Goal: Find contact information: Find contact information

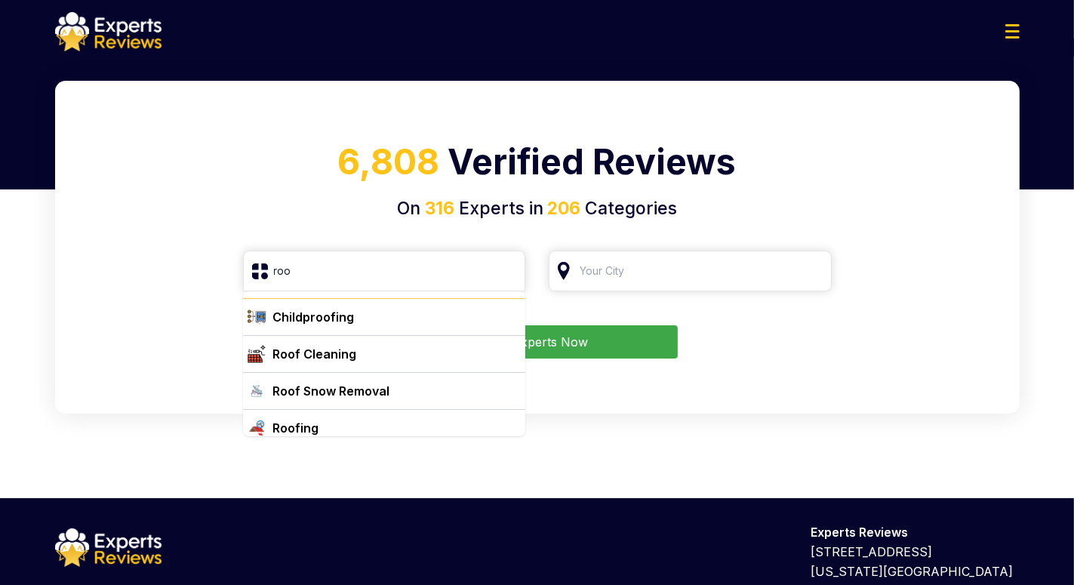
scroll to position [39, 0]
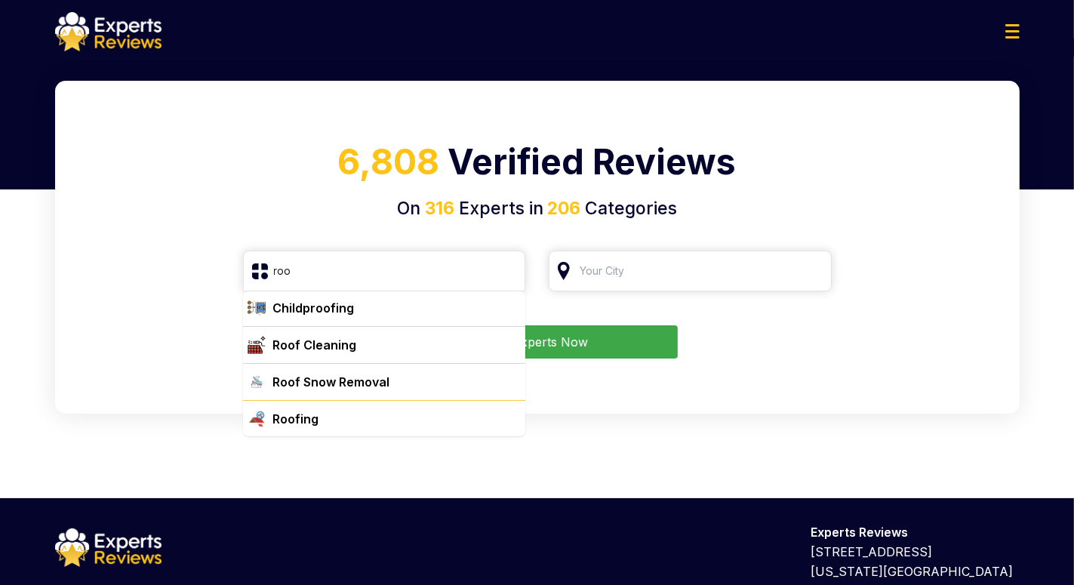
click at [322, 418] on div "Roofing" at bounding box center [393, 419] width 253 height 18
type input "Roofing"
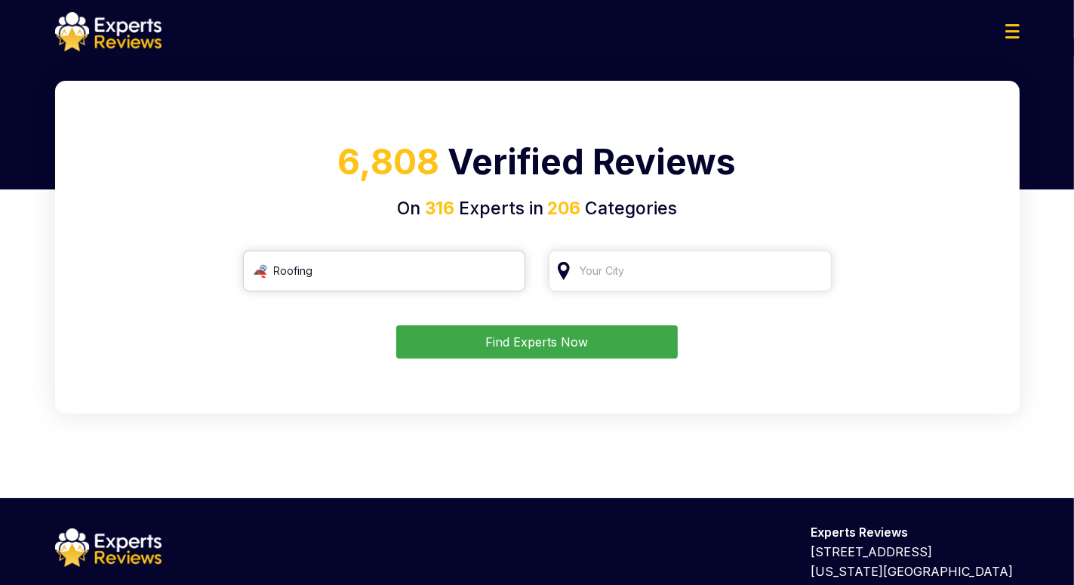
click at [417, 282] on input "Roofing" at bounding box center [384, 271] width 283 height 41
click at [622, 266] on input "search" at bounding box center [690, 271] width 283 height 41
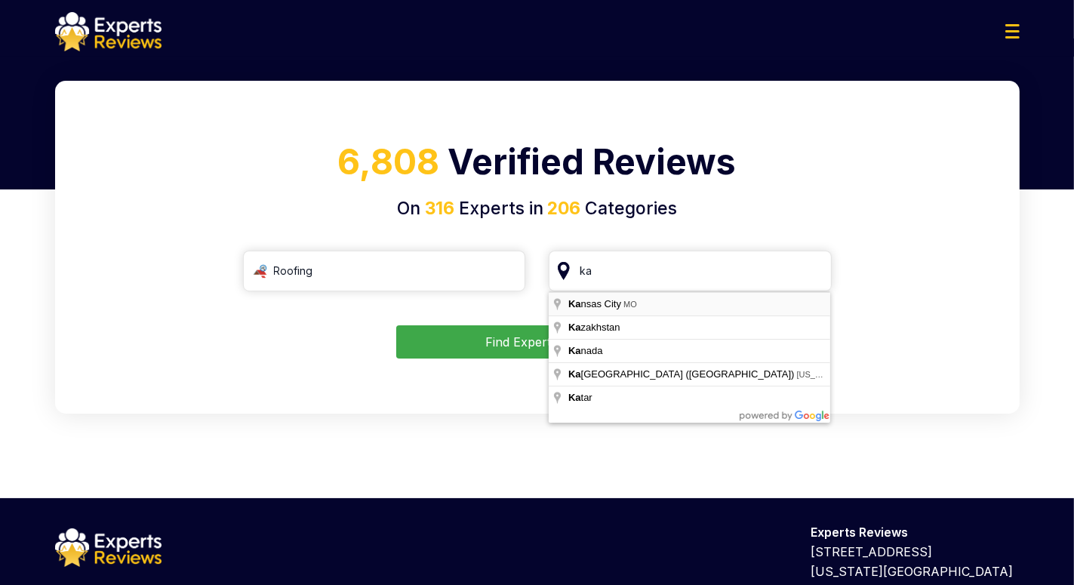
type input "[US_STATE][GEOGRAPHIC_DATA], [GEOGRAPHIC_DATA]"
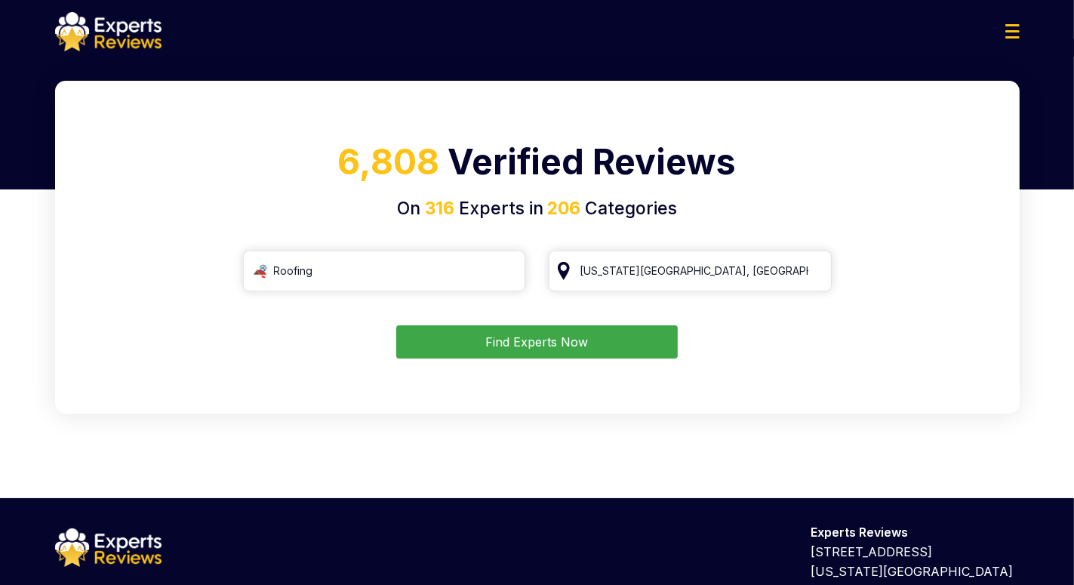
click at [627, 359] on div "6,808 Verified Reviews On 316 Experts in 206 Categories Roofing Kansas City, MO…" at bounding box center [537, 247] width 965 height 333
click at [614, 345] on button "Find Experts Now" at bounding box center [537, 341] width 282 height 33
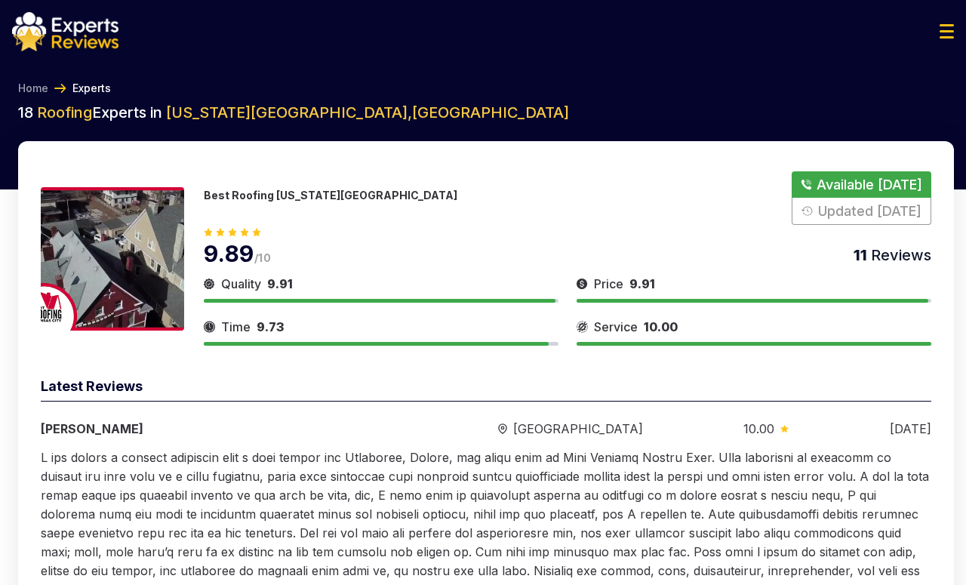
click at [377, 173] on div "Best Roofing Kansas City Available Today Updated Yesterday" at bounding box center [568, 198] width 728 height 54
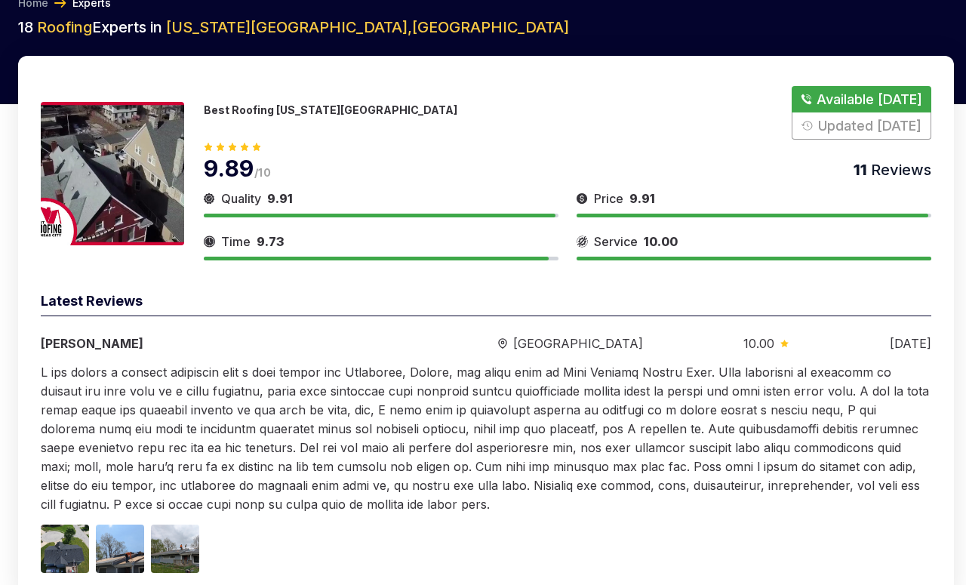
scroll to position [151, 0]
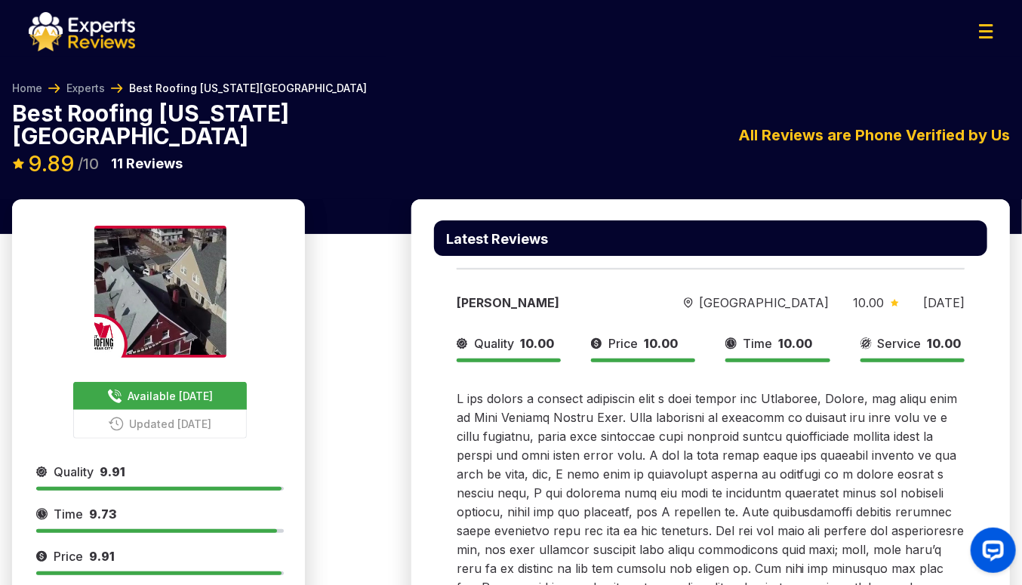
click at [987, 29] on img at bounding box center [986, 31] width 14 height 14
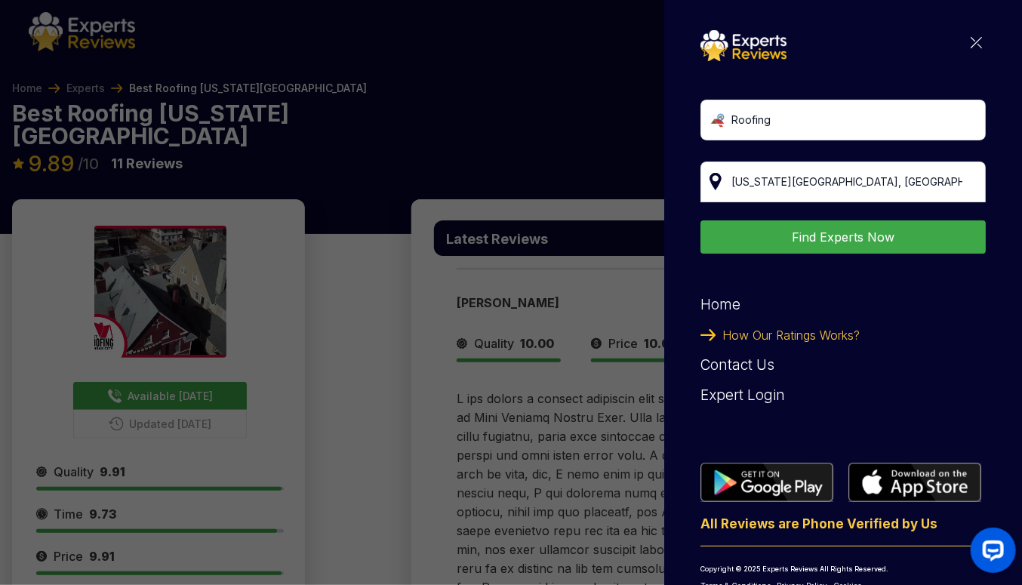
click at [971, 42] on img at bounding box center [976, 42] width 11 height 11
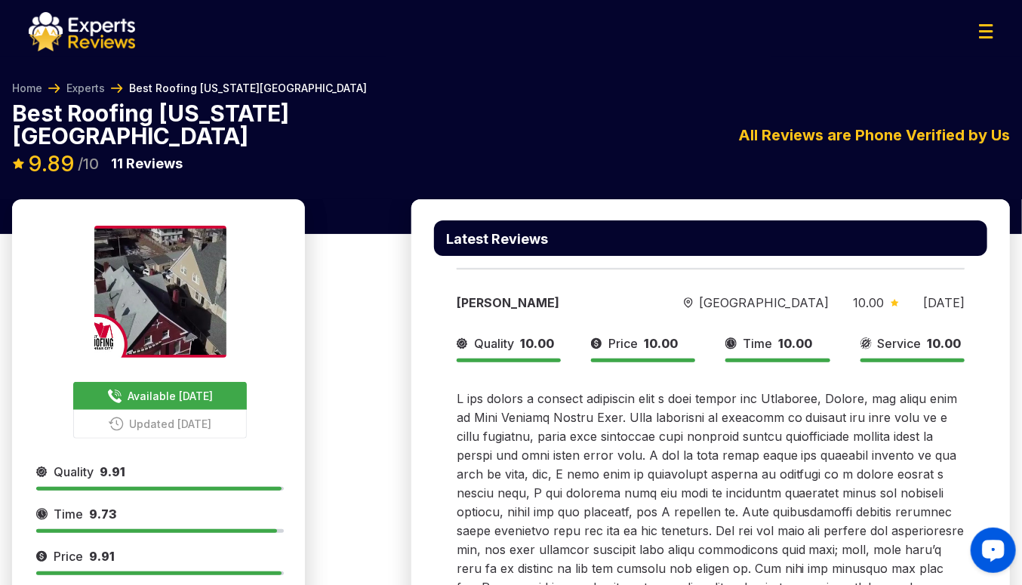
click at [995, 546] on icon "Launch OpenWidget widget" at bounding box center [993, 549] width 14 height 10
click at [954, 21] on div at bounding box center [511, 31] width 989 height 39
click at [951, 38] on div at bounding box center [511, 31] width 989 height 39
click at [954, 37] on div at bounding box center [511, 31] width 989 height 39
drag, startPoint x: 958, startPoint y: 37, endPoint x: 933, endPoint y: 33, distance: 25.2
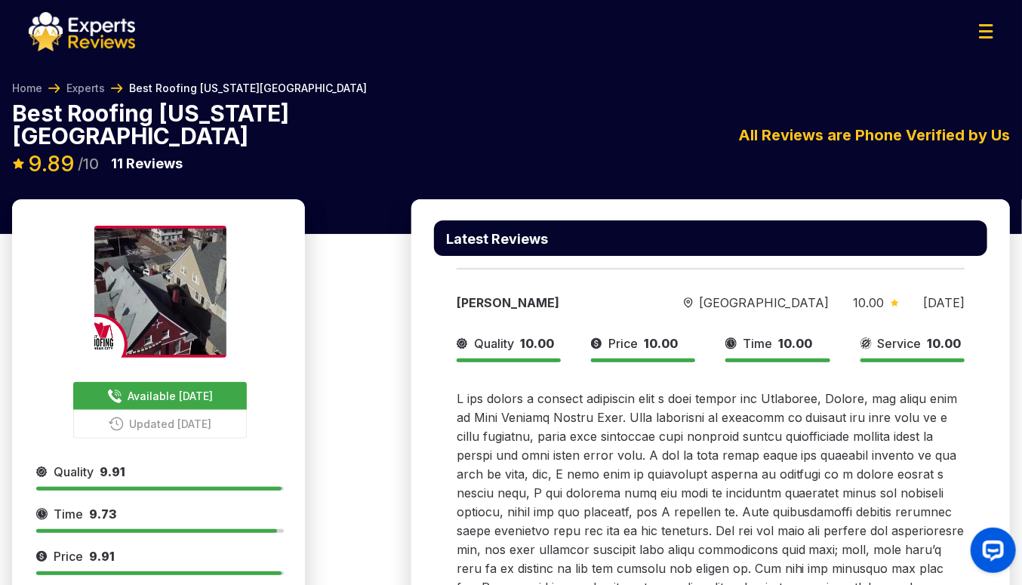
click at [939, 42] on div at bounding box center [511, 31] width 989 height 39
click at [183, 388] on span "Available [DATE]" at bounding box center [170, 396] width 85 height 16
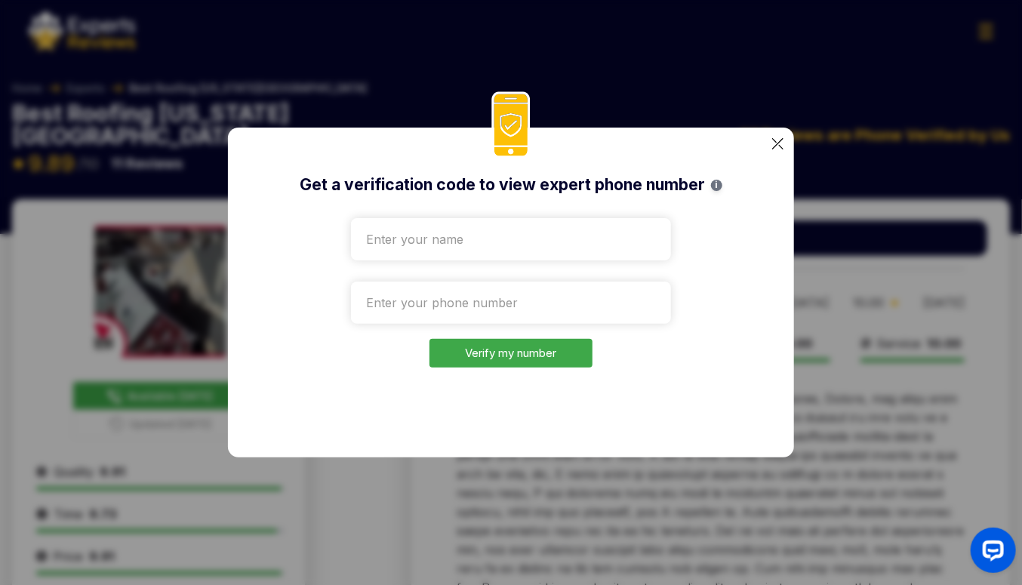
click at [779, 143] on img at bounding box center [777, 143] width 11 height 11
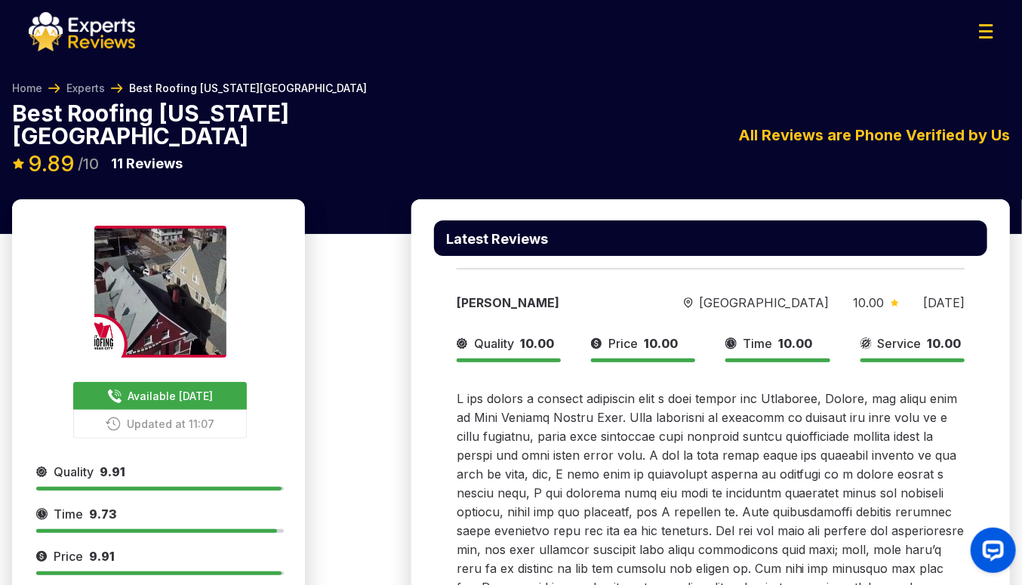
click at [965, 28] on img at bounding box center [986, 31] width 14 height 14
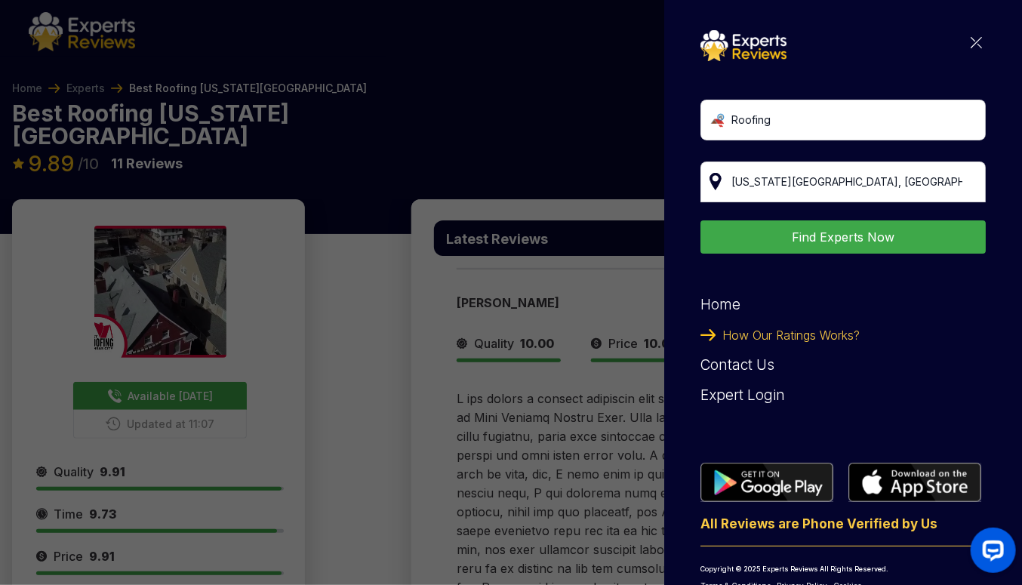
click at [965, 48] on div "Roofing Kansas City, MO Find Experts Now Home How Our Ratings Works? Contact Us…" at bounding box center [842, 311] width 285 height 562
click at [965, 43] on img at bounding box center [976, 42] width 11 height 11
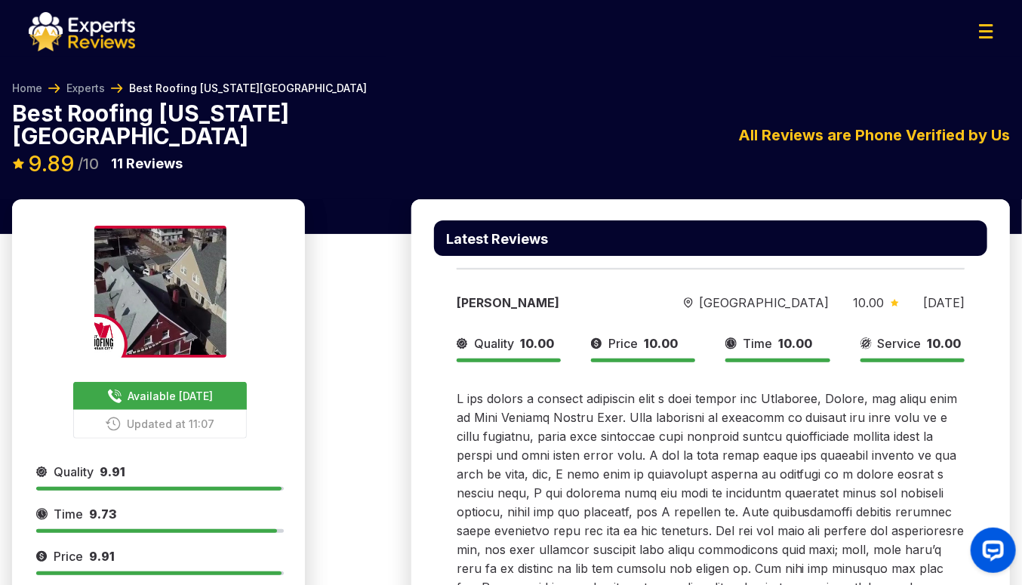
drag, startPoint x: 968, startPoint y: 19, endPoint x: 943, endPoint y: 39, distance: 32.2
click at [946, 40] on div at bounding box center [511, 31] width 989 height 39
click at [965, 156] on div "Best Roofing Kansas City Available Today Updated at 11:07 9.89 /10 11 Reviews B…" at bounding box center [511, 150] width 998 height 97
click at [965, 82] on div "Home Experts Best Roofing Kansas City" at bounding box center [511, 91] width 998 height 21
click at [965, 552] on div "Launch OpenWidget widget" at bounding box center [993, 549] width 26 height 26
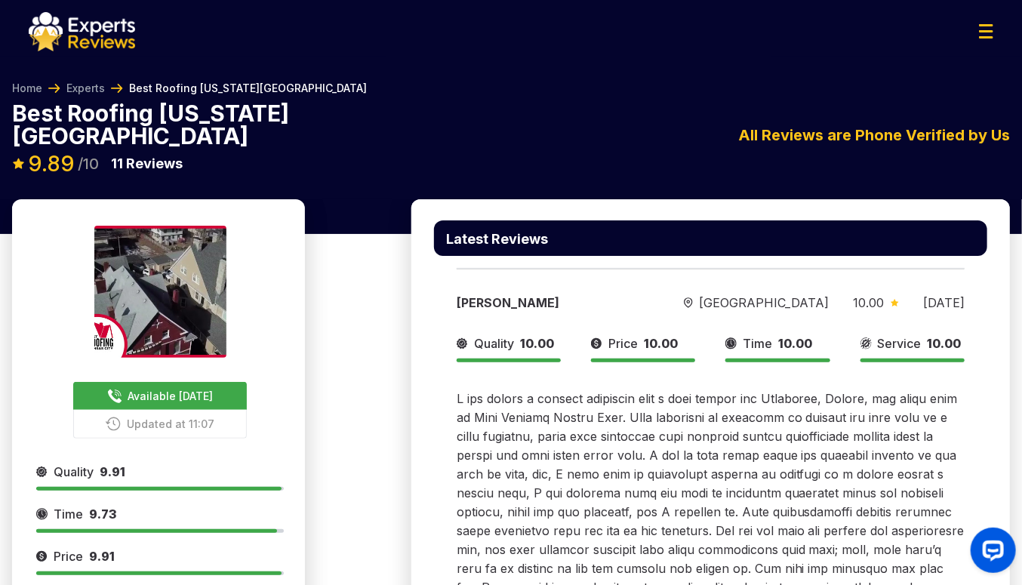
click at [218, 382] on button "Available [DATE]" at bounding box center [160, 396] width 174 height 28
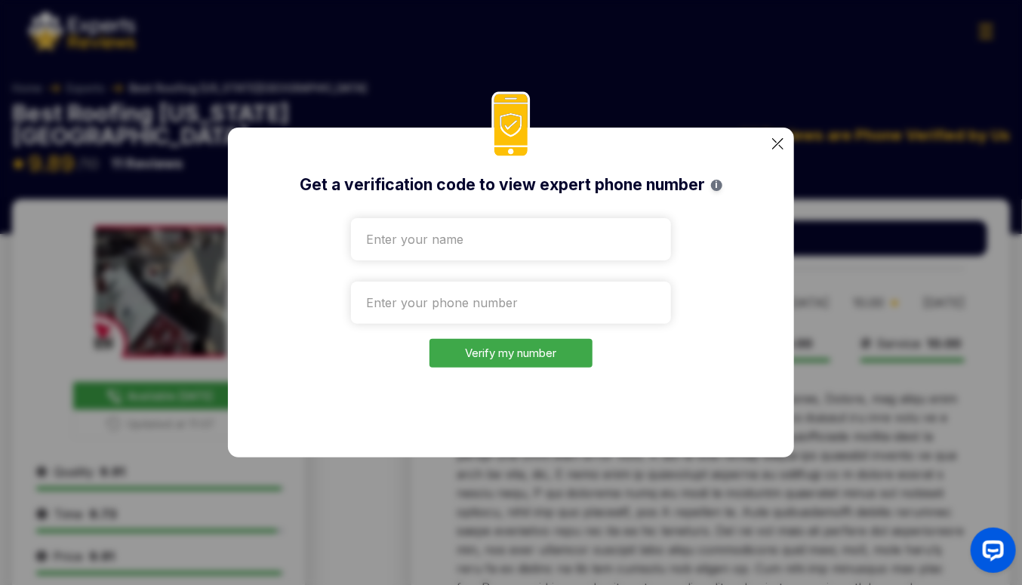
click at [788, 134] on div "Get a verification code to view expert phone number i Verify my number" at bounding box center [511, 293] width 566 height 330
click at [776, 146] on img at bounding box center [777, 143] width 11 height 11
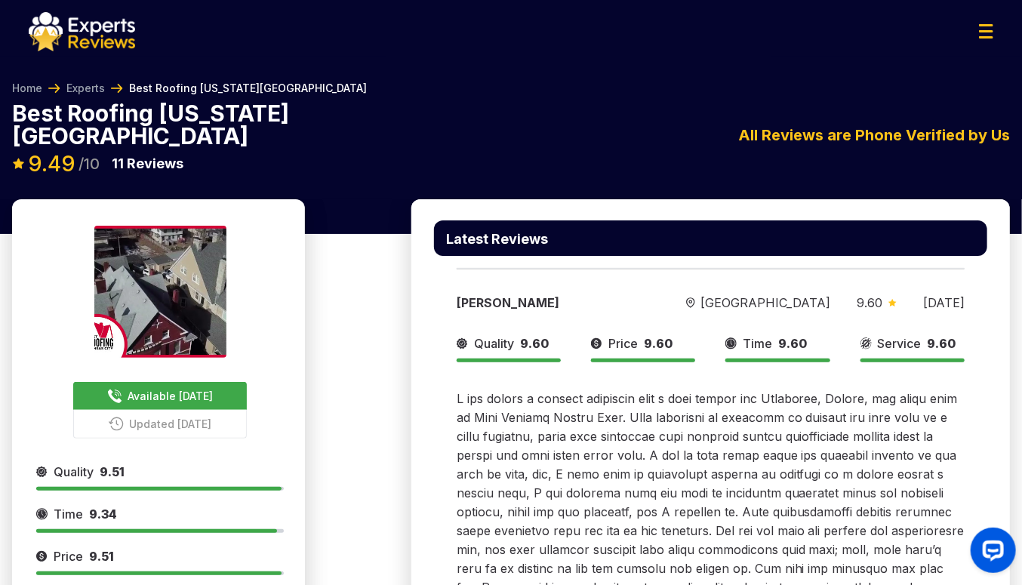
click at [171, 388] on span "Available [DATE]" at bounding box center [170, 396] width 85 height 16
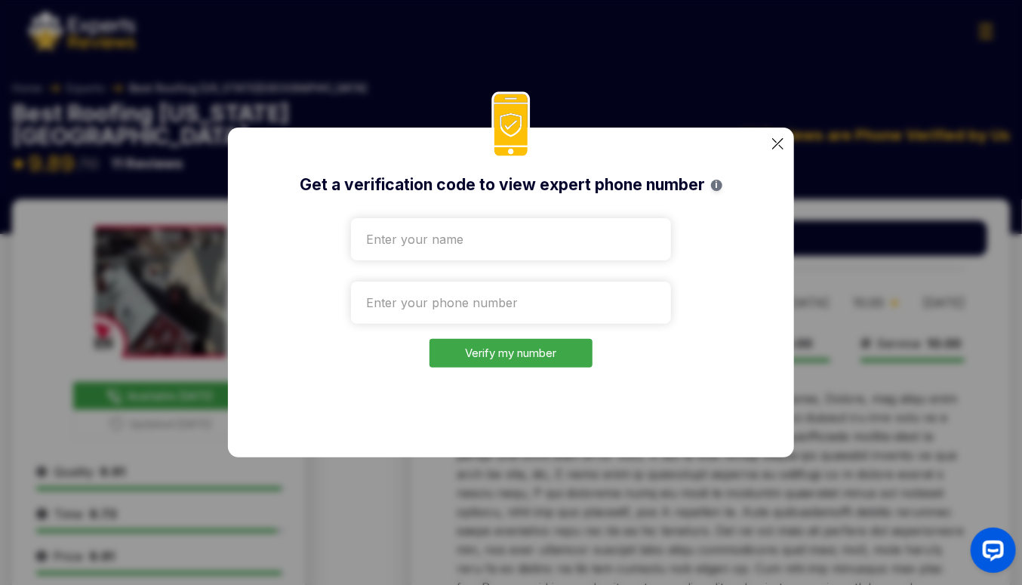
click at [487, 245] on input "text" at bounding box center [511, 239] width 320 height 42
type input "Test Roman"
click at [508, 297] on input "tel" at bounding box center [511, 303] width 320 height 42
paste input "1 (346) 212-7336"
type input "1 (346) 212-7336"
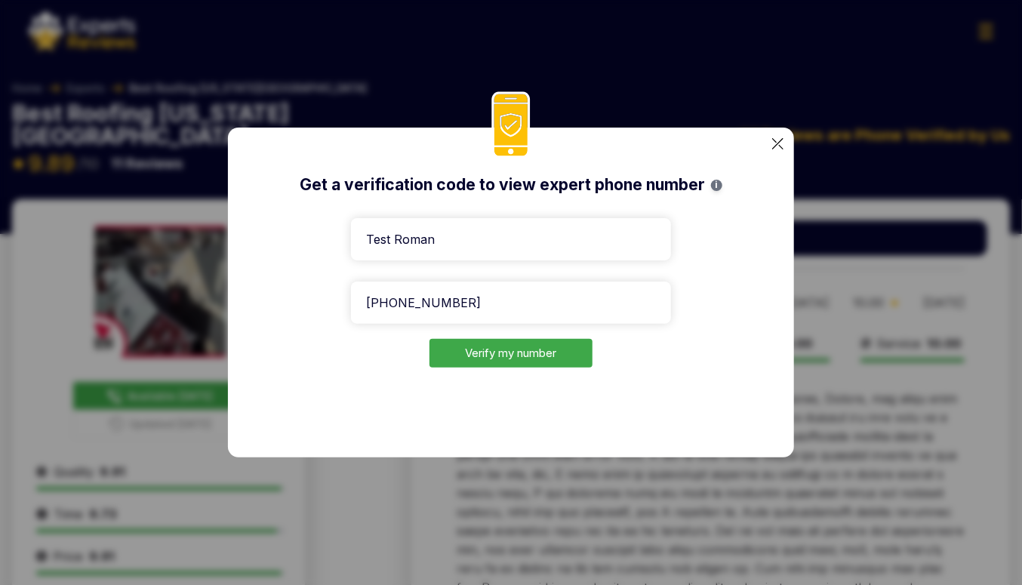
click at [492, 359] on button "Verify my number" at bounding box center [511, 353] width 163 height 29
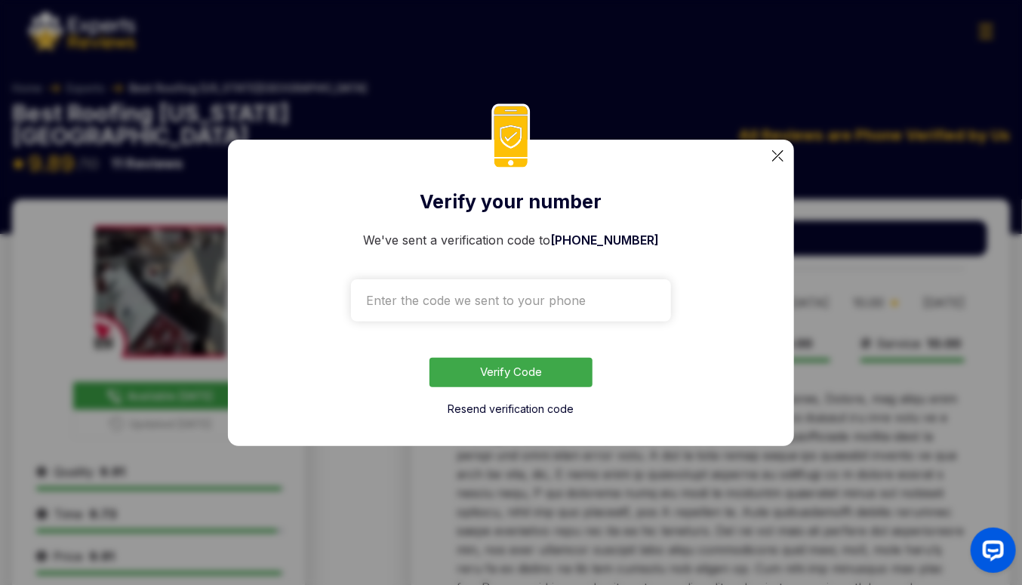
click at [465, 303] on input "text" at bounding box center [511, 300] width 320 height 42
click at [985, 546] on div "Launch OpenWidget widget" at bounding box center [993, 549] width 26 height 26
click at [522, 291] on input "text" at bounding box center [511, 300] width 320 height 42
paste input "0720"
type input "0720"
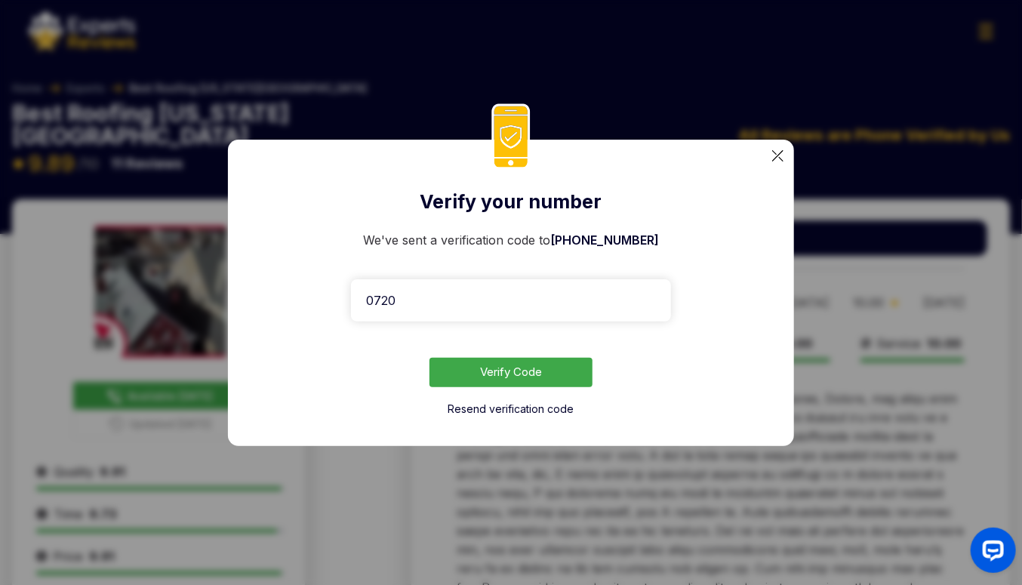
click at [514, 378] on button "Verify Code" at bounding box center [511, 372] width 163 height 29
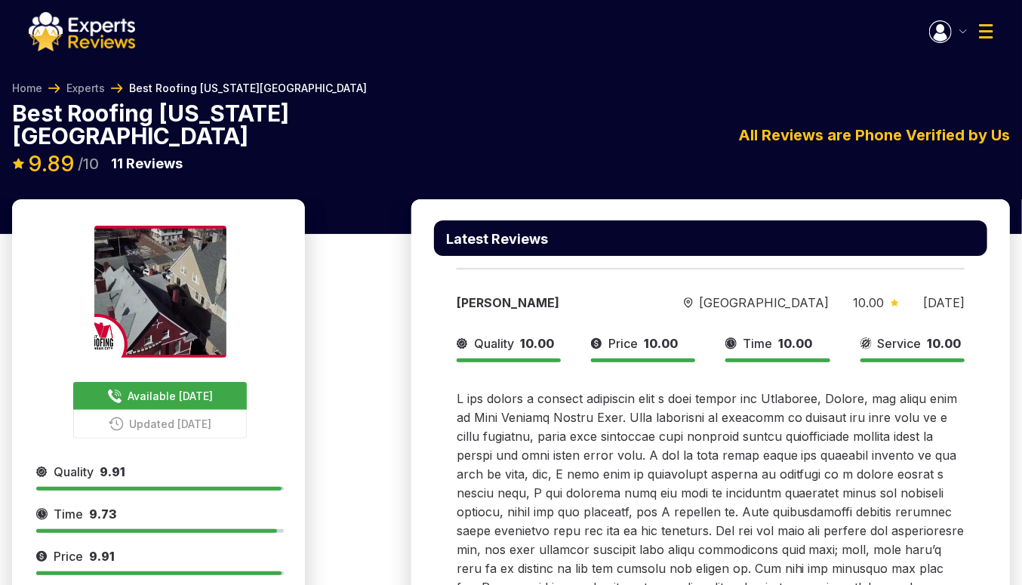
click at [960, 34] on button "button" at bounding box center [948, 31] width 38 height 23
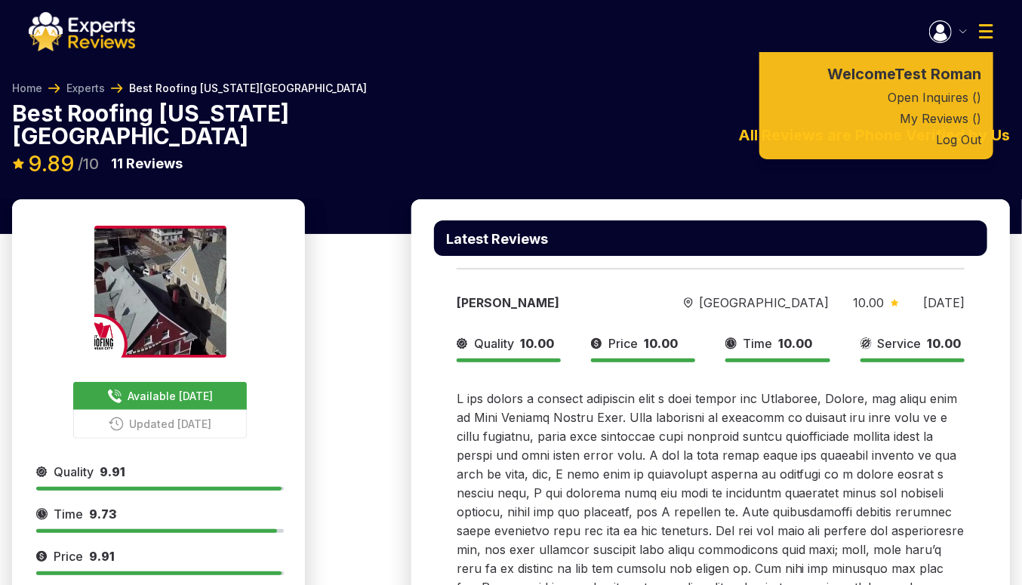
click at [952, 38] on button "button" at bounding box center [948, 31] width 38 height 23
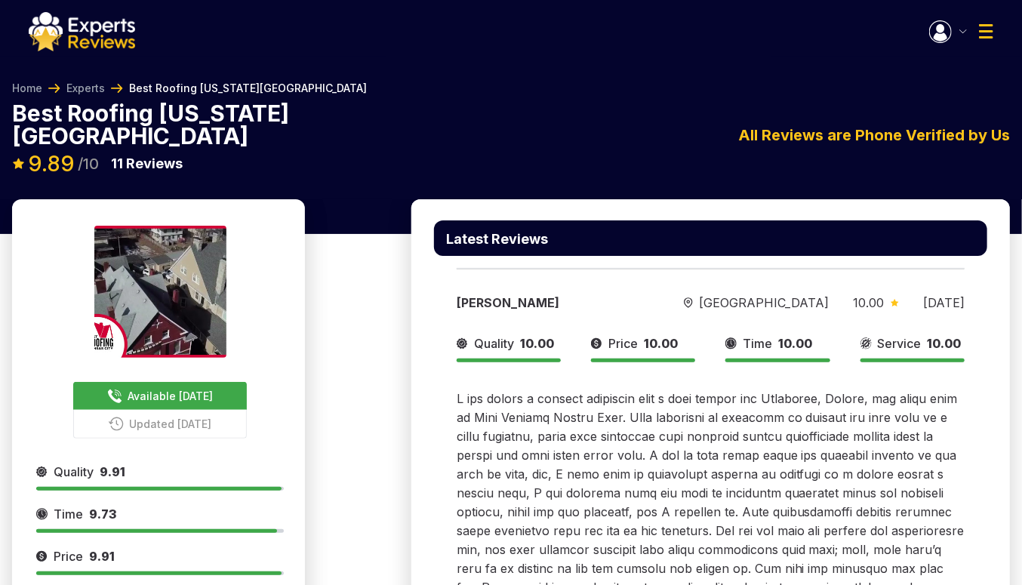
click at [160, 388] on span "Available [DATE]" at bounding box center [170, 396] width 85 height 16
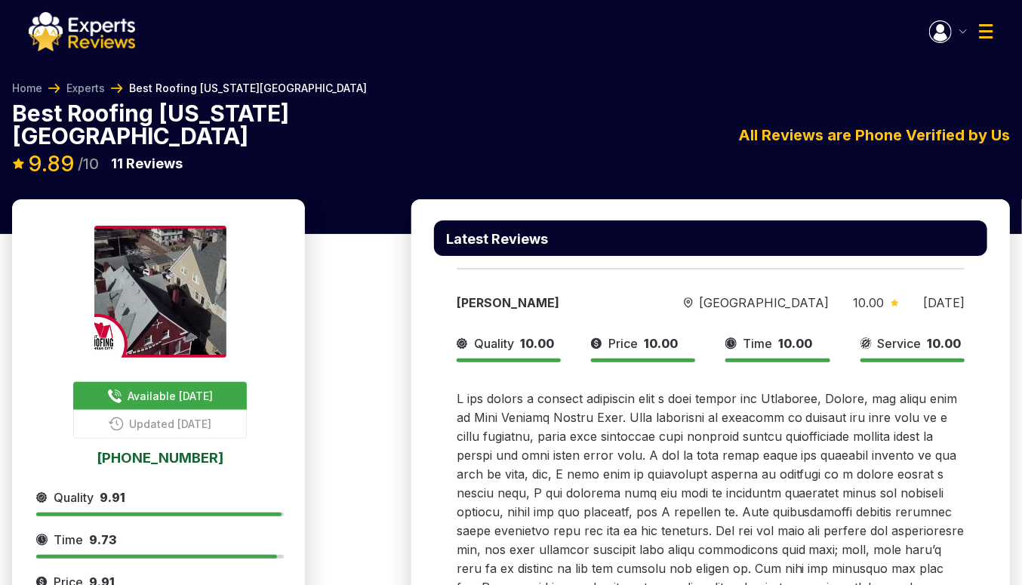
click at [185, 388] on span "Available [DATE]" at bounding box center [170, 396] width 85 height 16
click at [155, 388] on span "Available [DATE]" at bounding box center [170, 396] width 85 height 16
click at [175, 416] on span "Updated Yesterday" at bounding box center [171, 424] width 82 height 16
click at [177, 410] on button "Updated Yesterday" at bounding box center [160, 424] width 174 height 29
click at [180, 388] on span "Available [DATE]" at bounding box center [170, 396] width 85 height 16
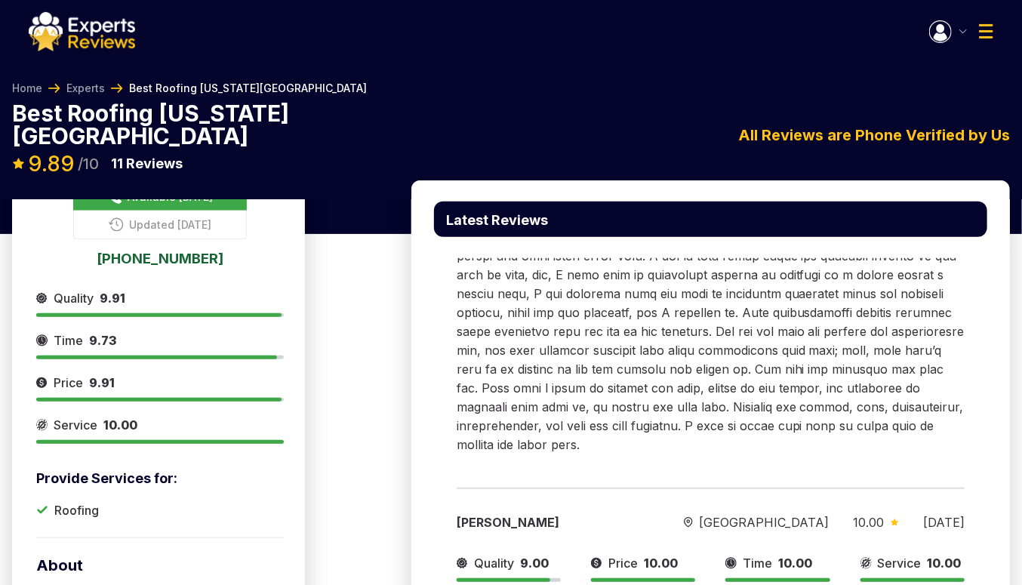
scroll to position [226, 0]
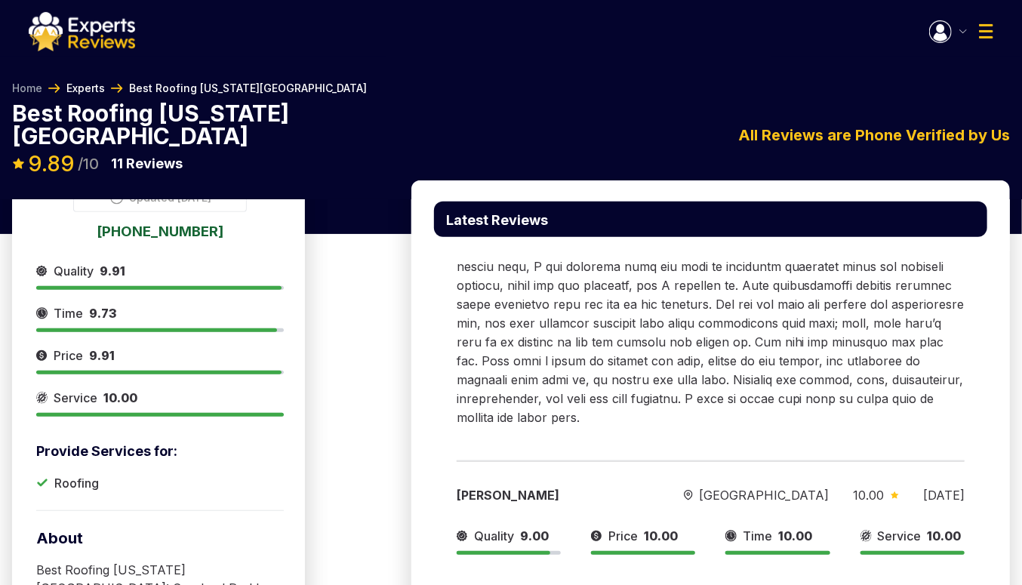
click at [86, 82] on link "Experts" at bounding box center [85, 88] width 38 height 15
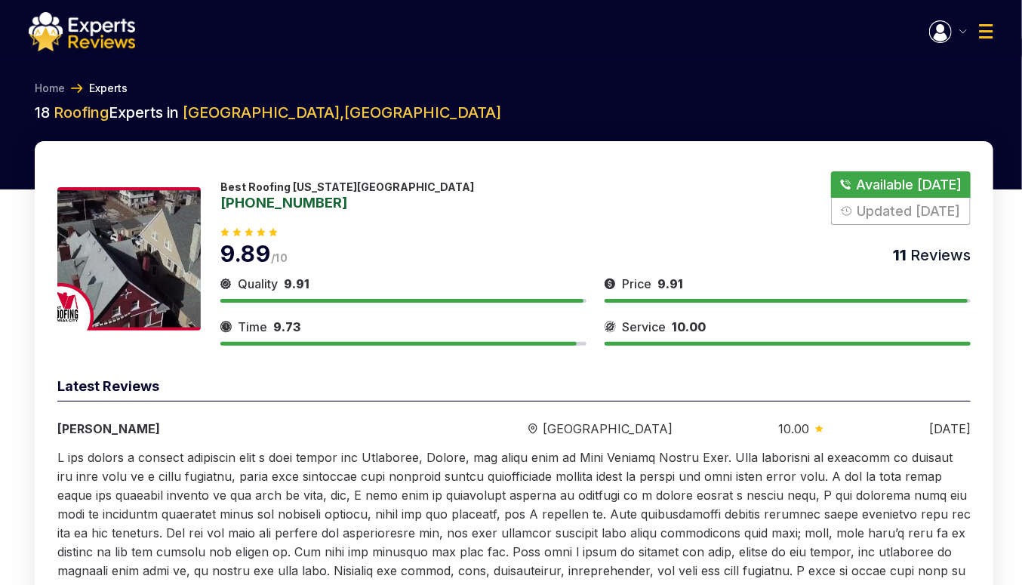
click at [111, 85] on link "Experts" at bounding box center [108, 88] width 38 height 15
click at [104, 88] on link "Experts" at bounding box center [108, 88] width 38 height 15
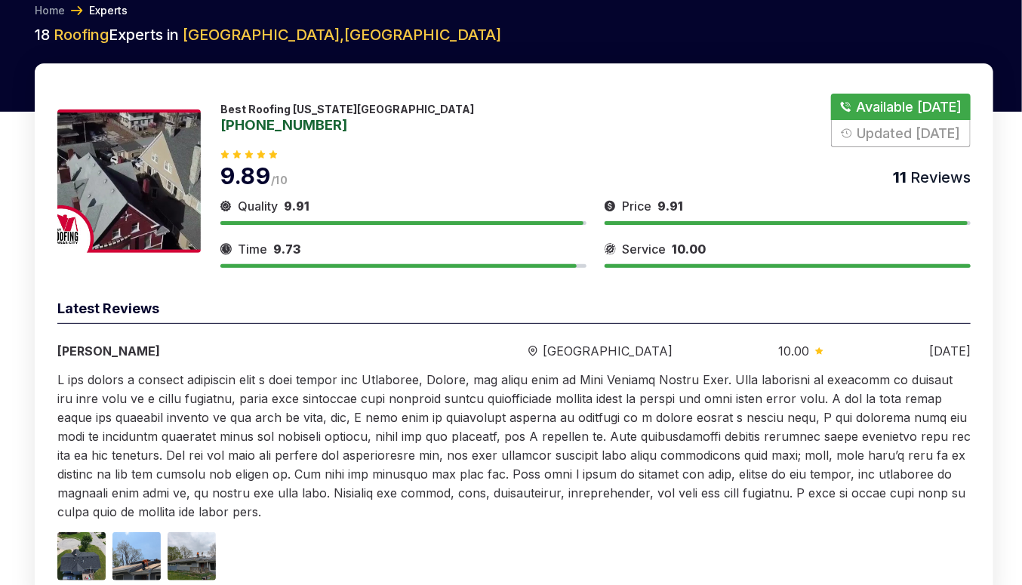
scroll to position [75, 0]
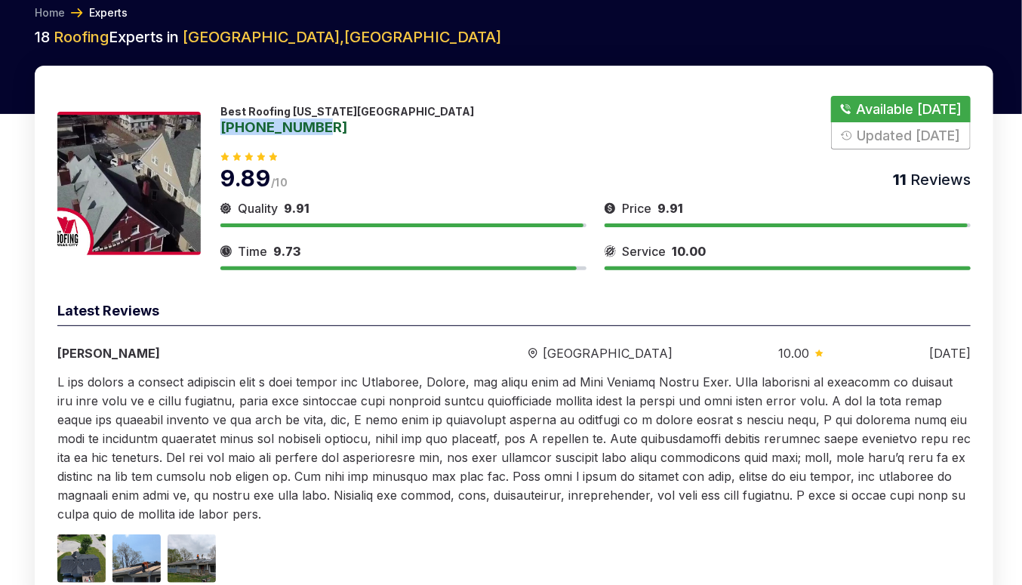
drag, startPoint x: 359, startPoint y: 125, endPoint x: 223, endPoint y: 131, distance: 136.0
click at [223, 131] on div "Best Roofing Kansas City 989-538-7701 Available Today Updated Yesterday" at bounding box center [595, 123] width 750 height 54
click at [895, 107] on button "Show Number" at bounding box center [901, 123] width 140 height 54
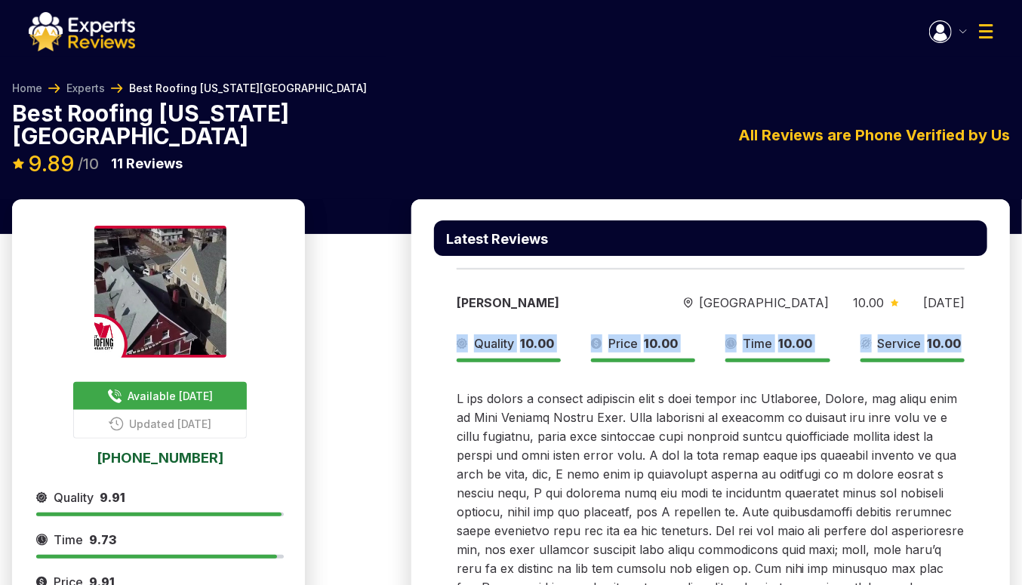
drag, startPoint x: 468, startPoint y: 321, endPoint x: 959, endPoint y: 321, distance: 490.6
click at [959, 334] on div "Quality 10.00 Price 10.00 Time 10.00 Service 10.00" at bounding box center [711, 348] width 538 height 28
click at [971, 334] on div "Service 10.00" at bounding box center [912, 348] width 134 height 28
drag, startPoint x: 971, startPoint y: 318, endPoint x: 464, endPoint y: 314, distance: 507.3
click at [464, 334] on div "Quality 10.00 Price 10.00 Time 10.00 Service 10.00" at bounding box center [711, 348] width 538 height 28
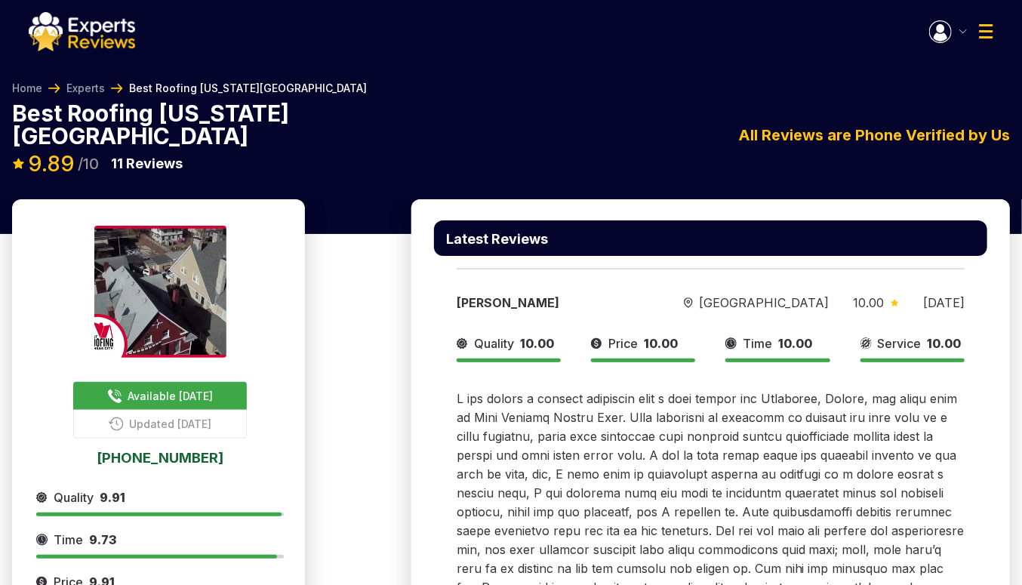
drag, startPoint x: 822, startPoint y: 280, endPoint x: 854, endPoint y: 281, distance: 32.5
click at [854, 294] on div "10.00" at bounding box center [876, 303] width 45 height 18
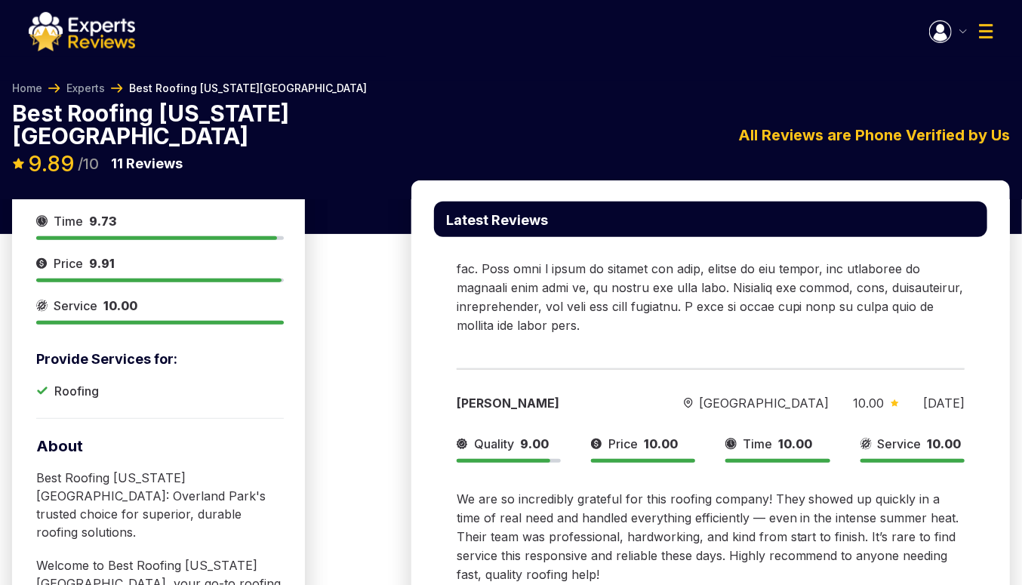
scroll to position [377, 0]
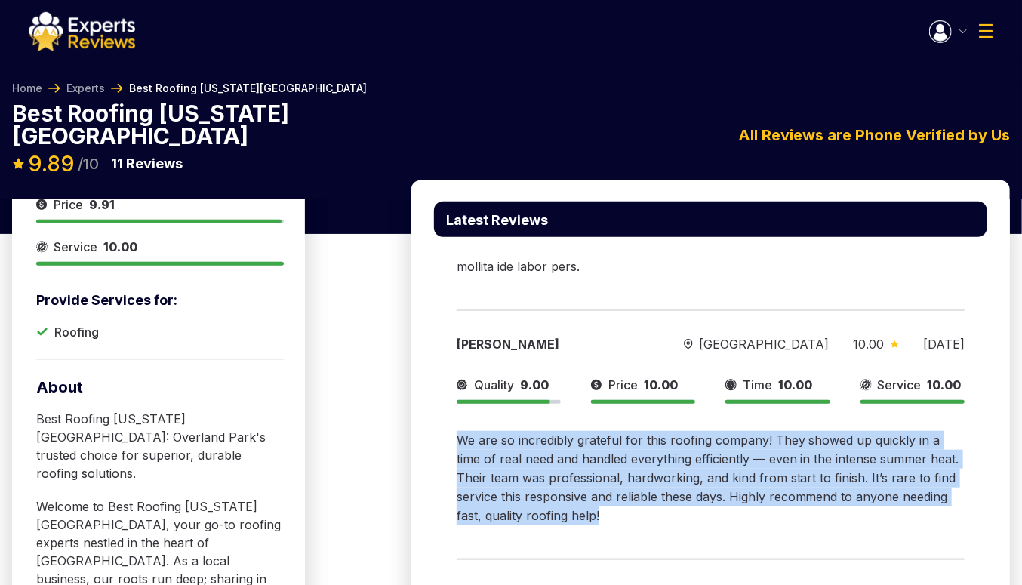
drag, startPoint x: 622, startPoint y: 494, endPoint x: 457, endPoint y: 401, distance: 189.6
click at [456, 417] on div "Tyrei Lofton Overland Park 10.00 07/02/2025 Quality 9.00 Price 10.00 Time 10.00…" at bounding box center [710, 421] width 553 height 249
